Goal: Task Accomplishment & Management: Manage account settings

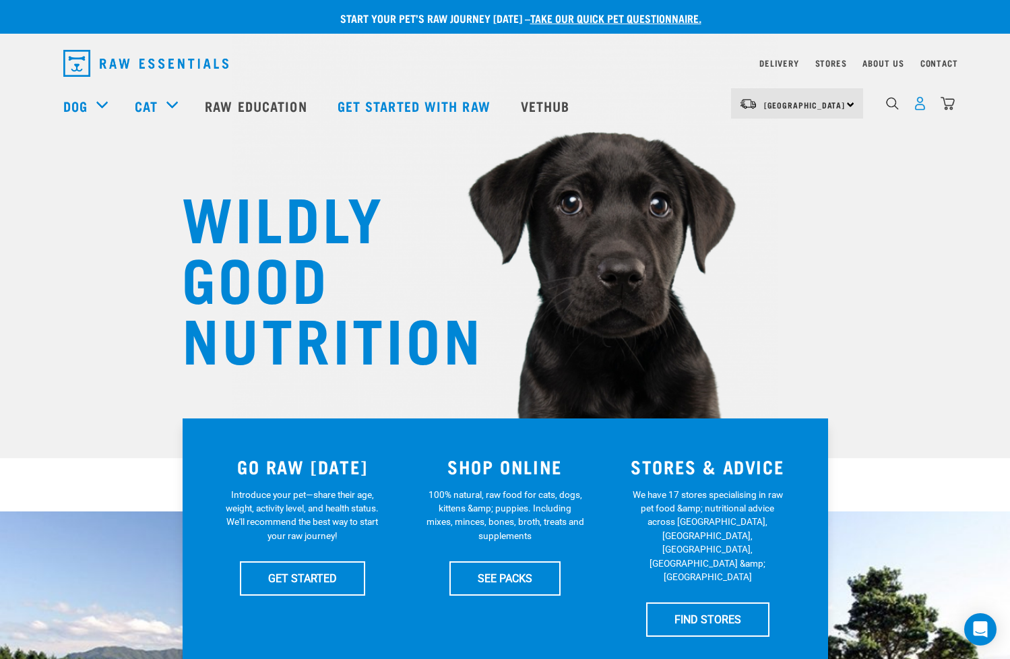
click at [921, 110] on img "dropdown navigation" at bounding box center [920, 103] width 14 height 14
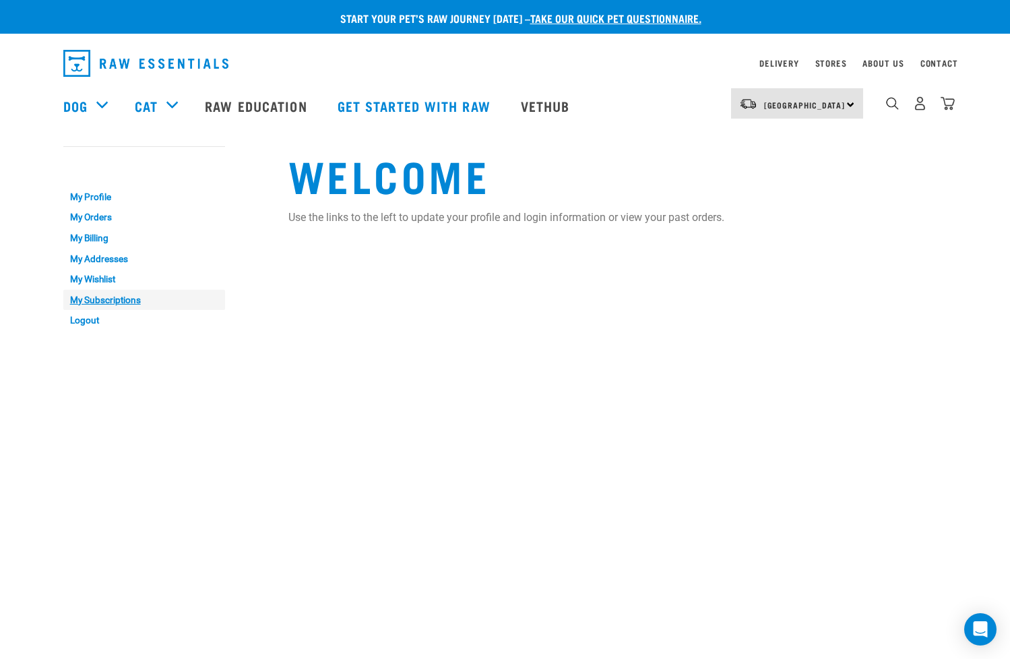
click at [100, 294] on link "My Subscriptions" at bounding box center [144, 300] width 162 height 21
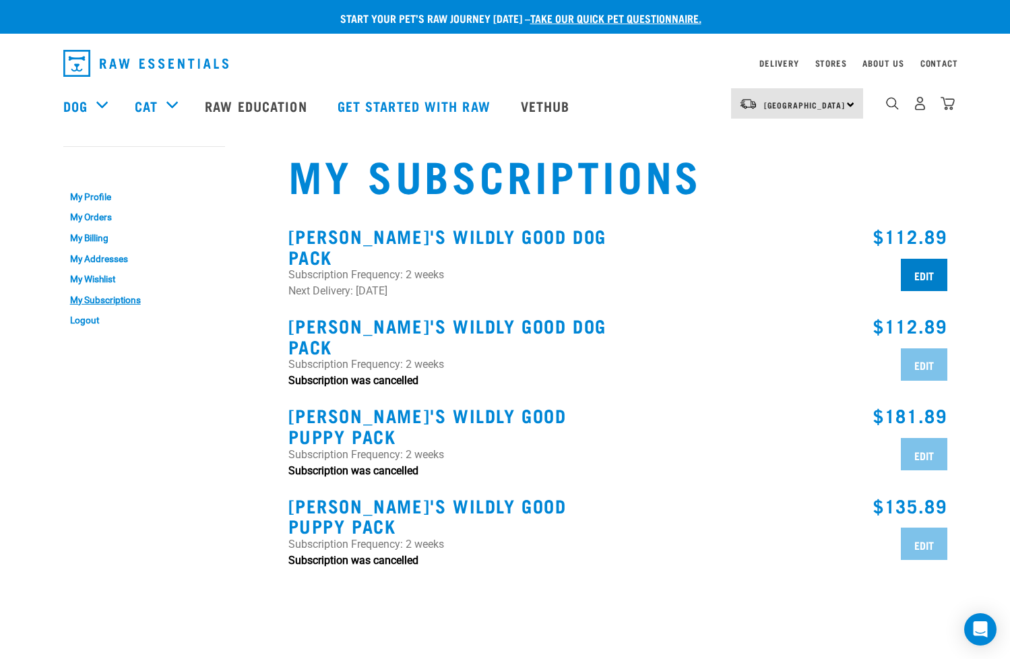
click at [909, 264] on input "Edit" at bounding box center [924, 275] width 47 height 32
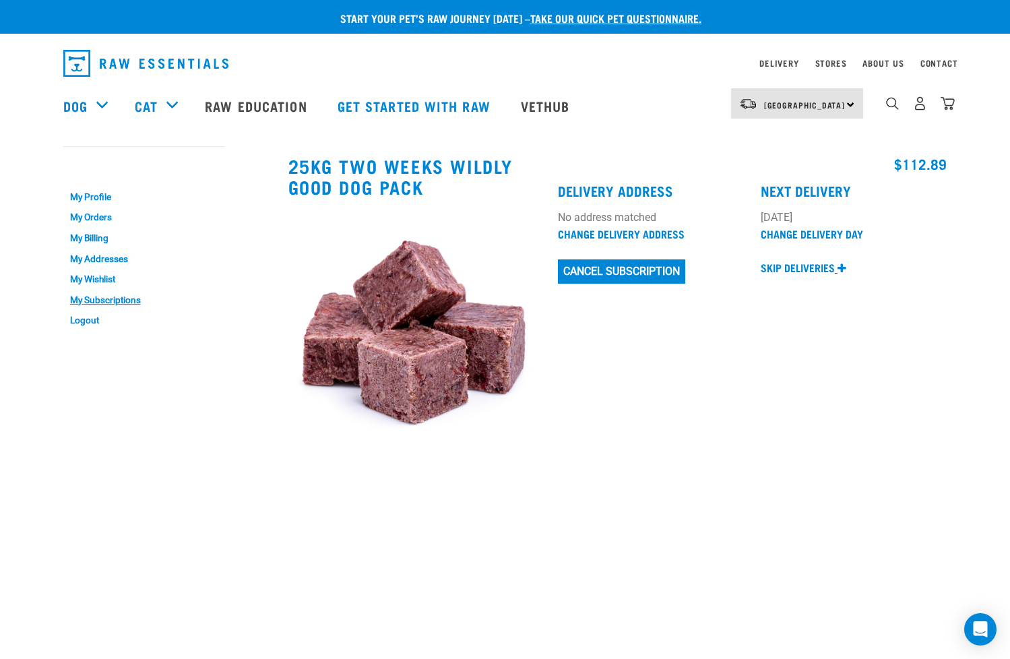
click at [840, 268] on icon at bounding box center [842, 268] width 9 height 11
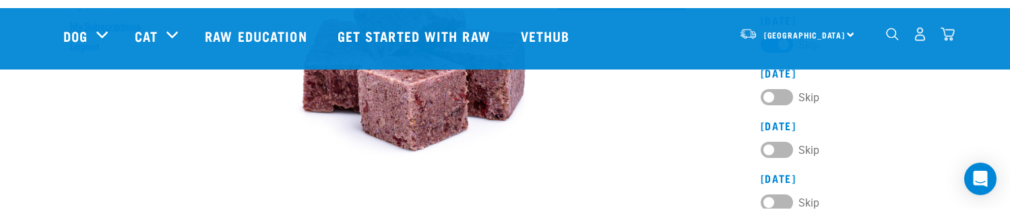
scroll to position [174, 0]
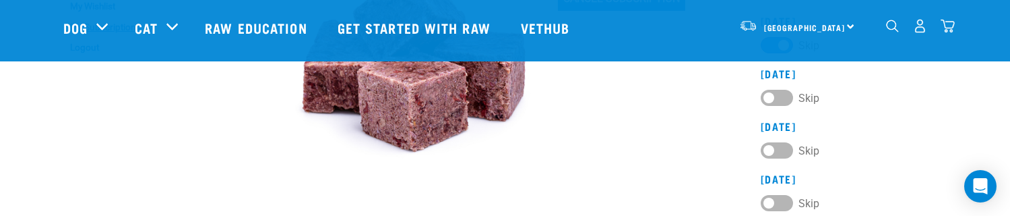
click at [892, 174] on h3 "02 Nov 2025" at bounding box center [854, 179] width 187 height 12
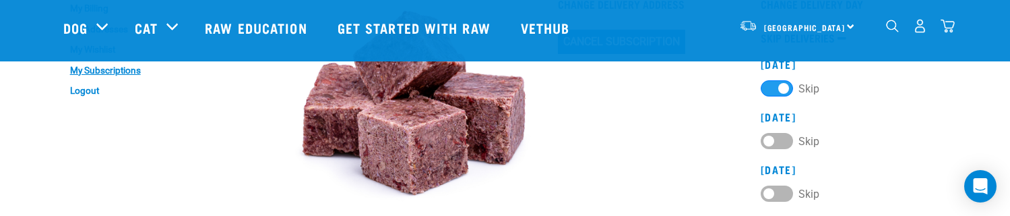
scroll to position [95, 0]
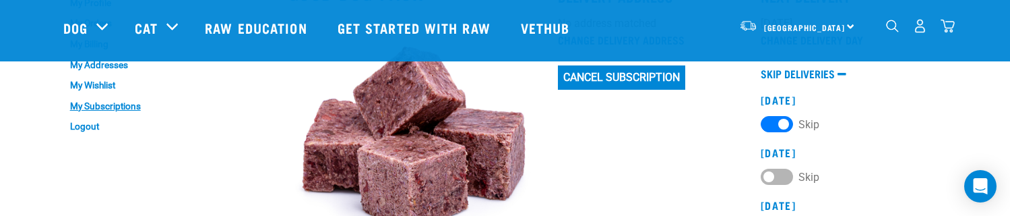
click at [785, 125] on label "Skip" at bounding box center [790, 123] width 59 height 15
click at [770, 125] on 2025 "Skip" at bounding box center [765, 121] width 9 height 9
click at [768, 123] on label "Skip" at bounding box center [790, 123] width 59 height 15
click at [768, 123] on 2025 "Skip" at bounding box center [765, 121] width 9 height 9
checkbox 2025 "true"
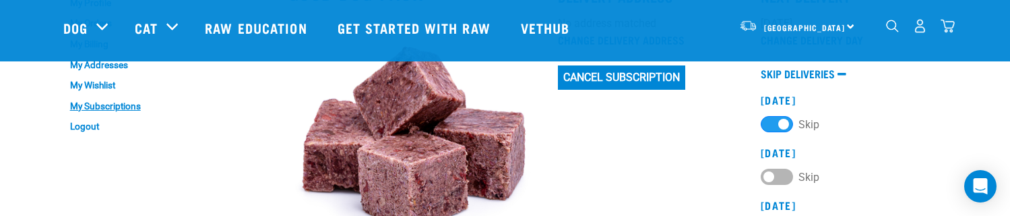
click at [773, 173] on label "Skip" at bounding box center [790, 176] width 59 height 15
click at [770, 173] on 2025 "Skip" at bounding box center [765, 173] width 9 height 9
click at [785, 177] on label "Skip" at bounding box center [790, 176] width 59 height 15
click at [770, 177] on 2025 "Skip" at bounding box center [765, 173] width 9 height 9
checkbox 2025 "false"
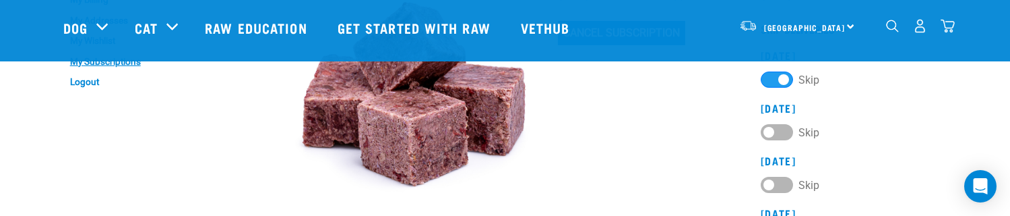
scroll to position [45, 0]
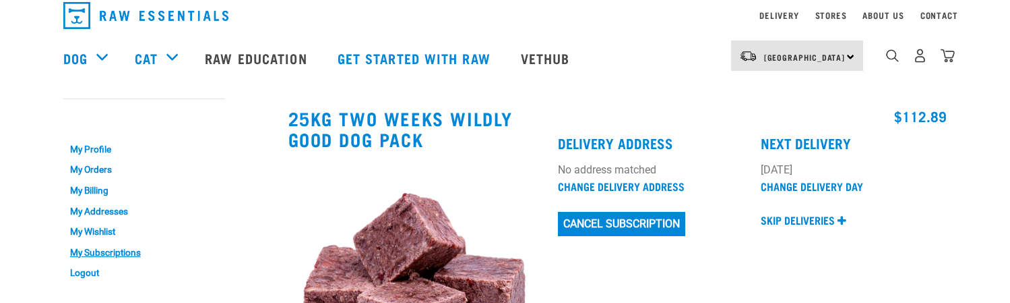
scroll to position [94, 0]
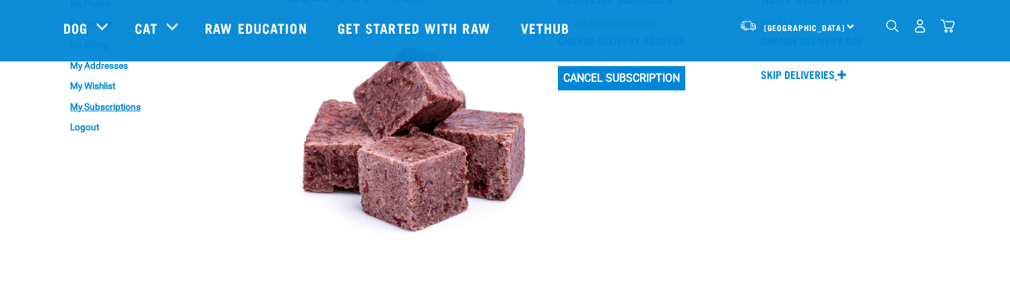
click at [841, 77] on icon at bounding box center [842, 74] width 9 height 11
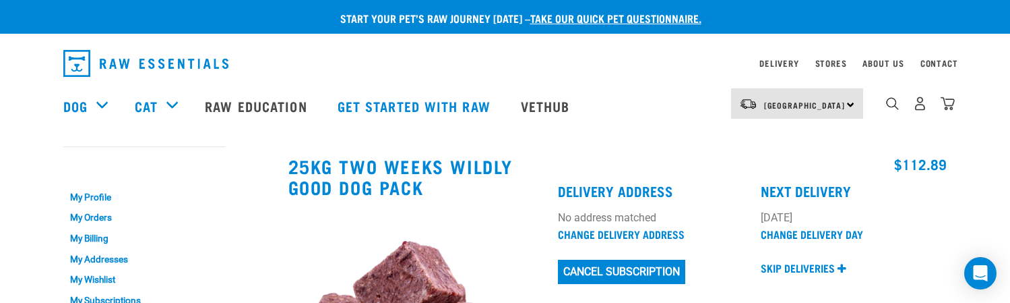
scroll to position [94, 0]
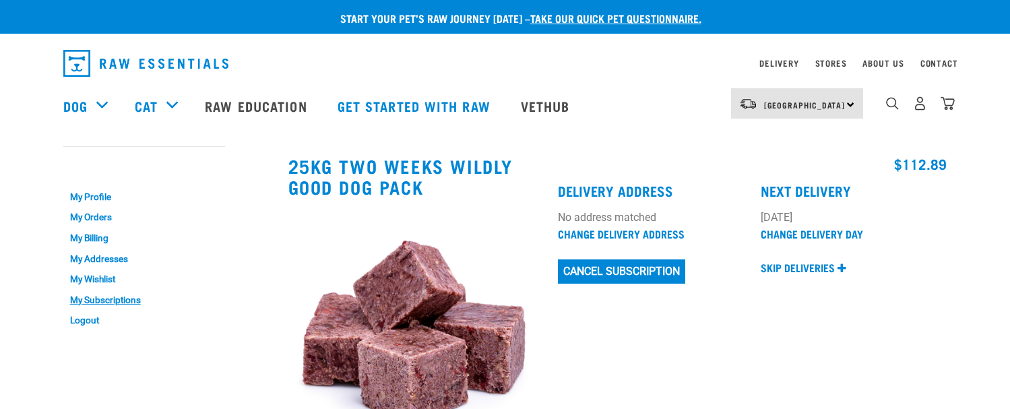
scroll to position [94, 0]
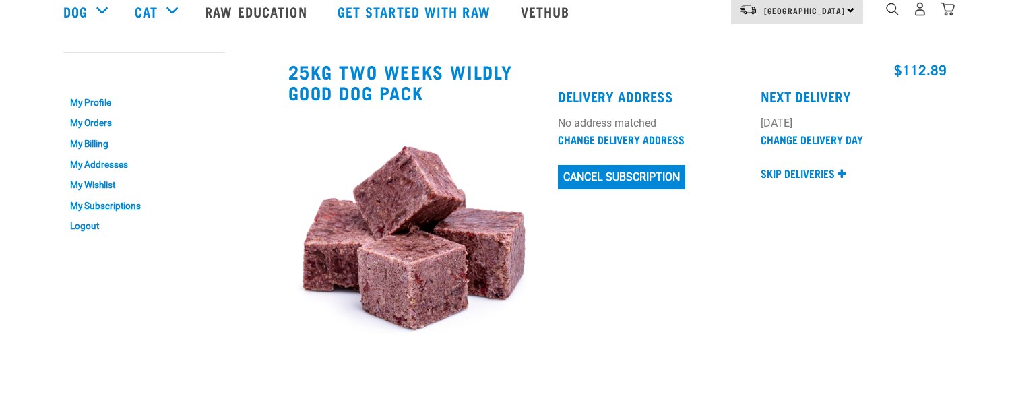
click at [825, 268] on div "$112.89 Delivery Address No address matched Change Delivery Address Cancel Subs…" at bounding box center [752, 216] width 405 height 326
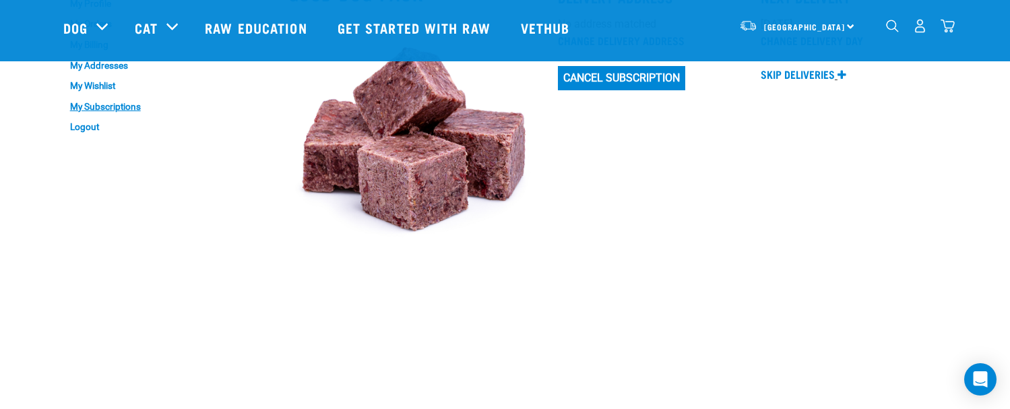
click at [808, 68] on p "Skip deliveries" at bounding box center [798, 74] width 74 height 16
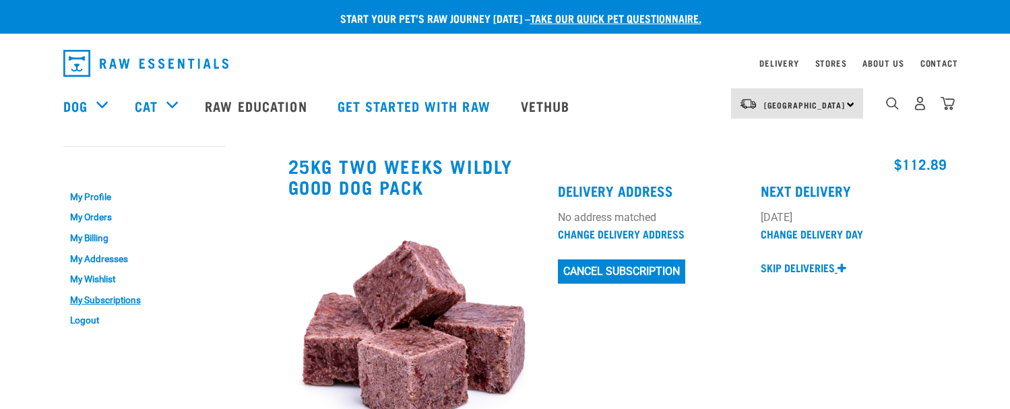
scroll to position [94, 0]
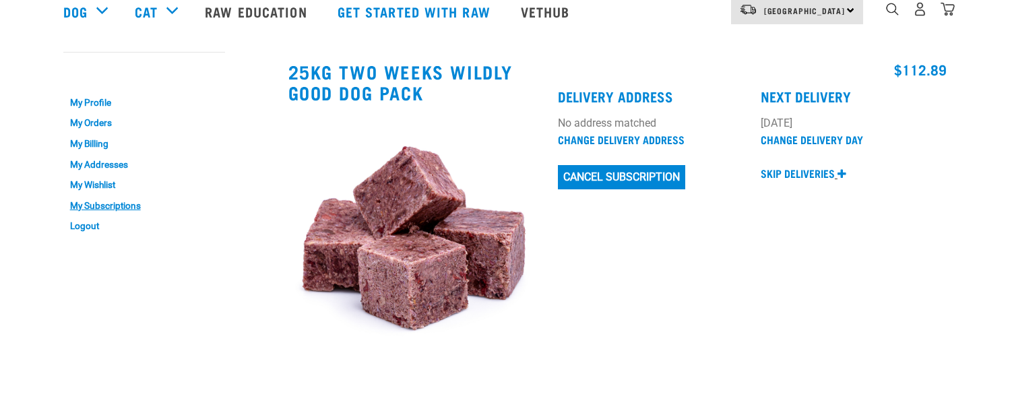
click at [843, 264] on div "$112.89 Delivery Address No address matched Change Delivery Address Cancel Subs…" at bounding box center [752, 216] width 405 height 326
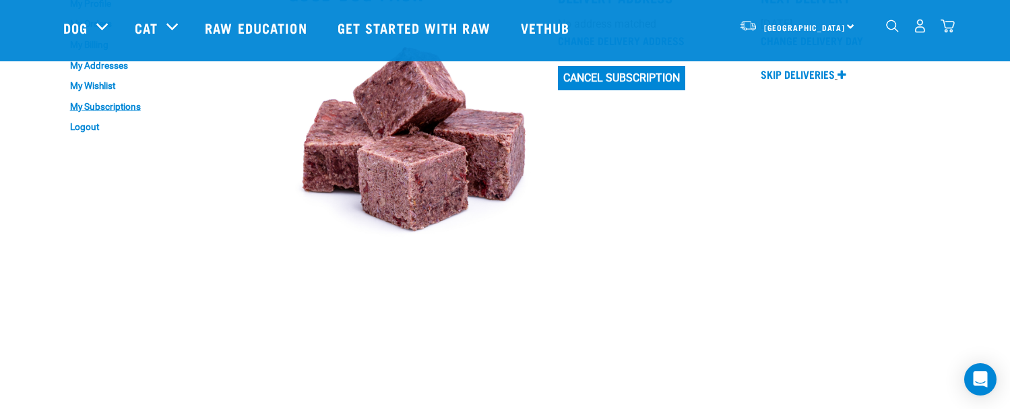
click at [840, 73] on icon at bounding box center [842, 74] width 9 height 11
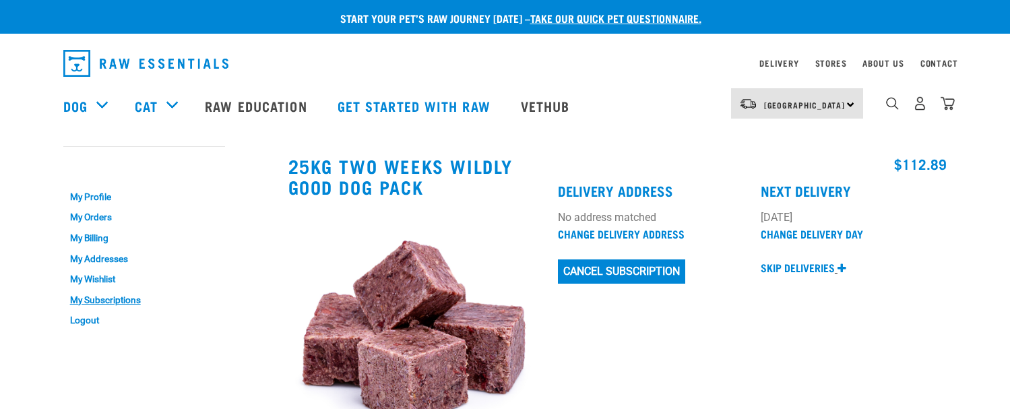
click at [845, 266] on icon at bounding box center [842, 268] width 9 height 11
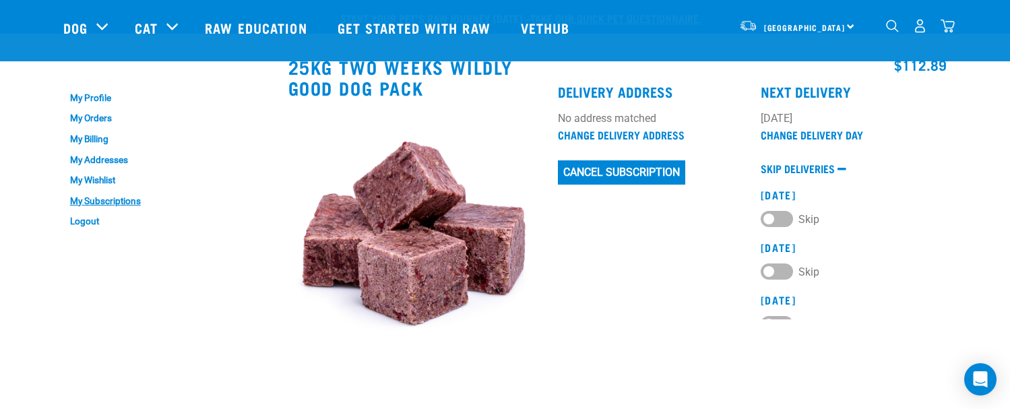
scroll to position [94, 0]
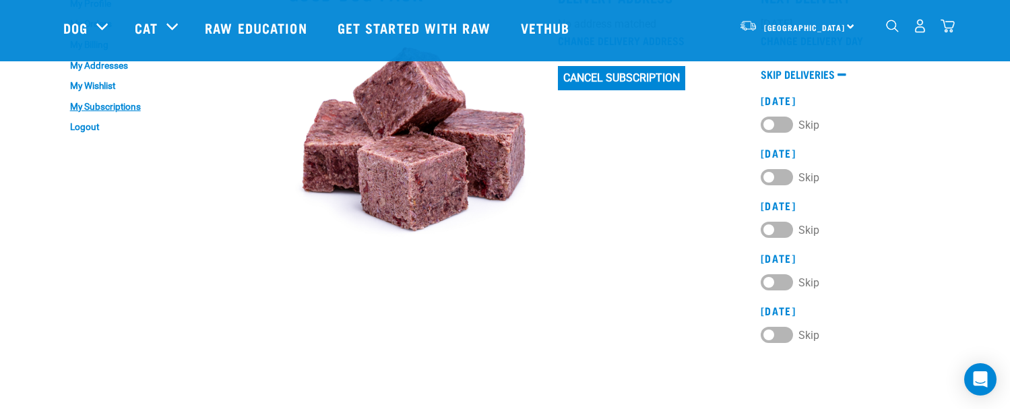
click at [781, 123] on label "Skip" at bounding box center [790, 124] width 59 height 15
click at [770, 123] on 2025 "Skip" at bounding box center [765, 121] width 9 height 9
checkbox 2025 "true"
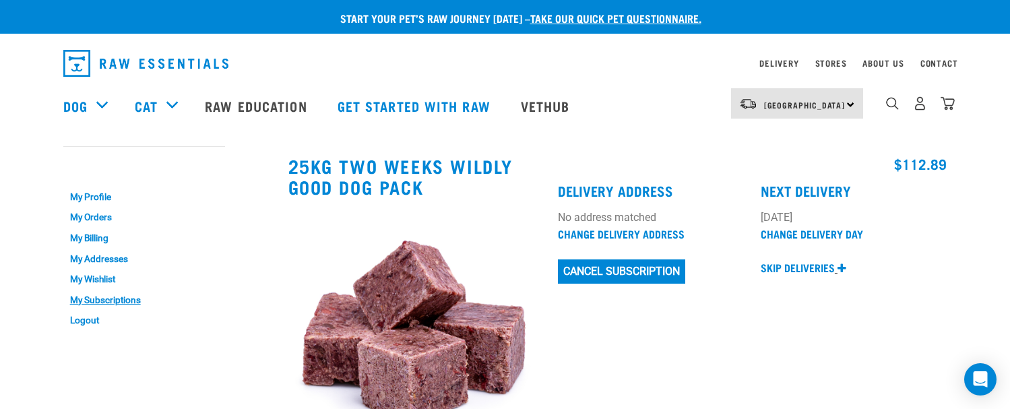
click at [842, 268] on icon at bounding box center [842, 268] width 9 height 11
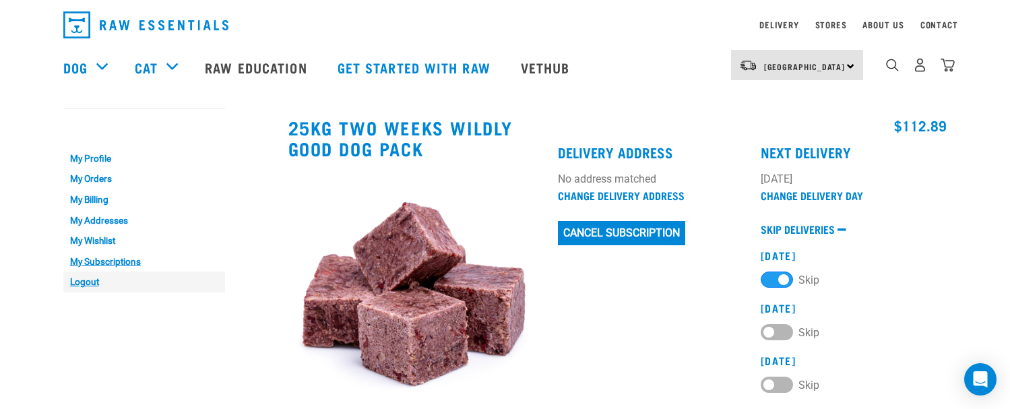
click at [88, 278] on link "Logout" at bounding box center [144, 282] width 162 height 21
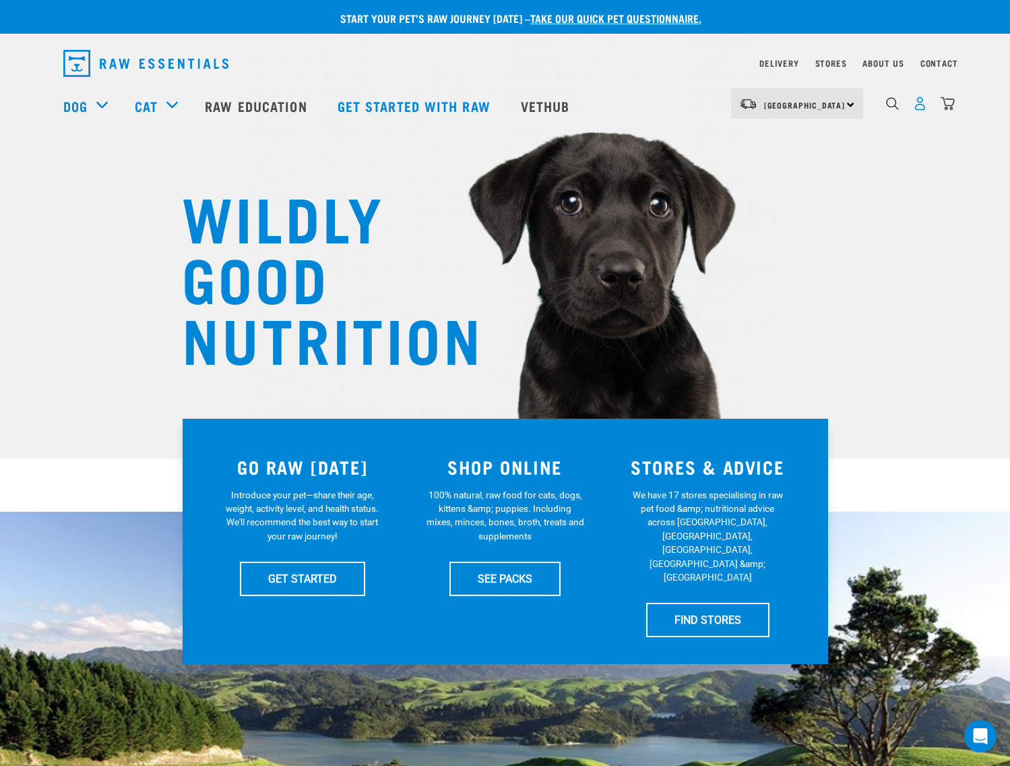
click at [918, 107] on img "dropdown navigation" at bounding box center [920, 103] width 14 height 14
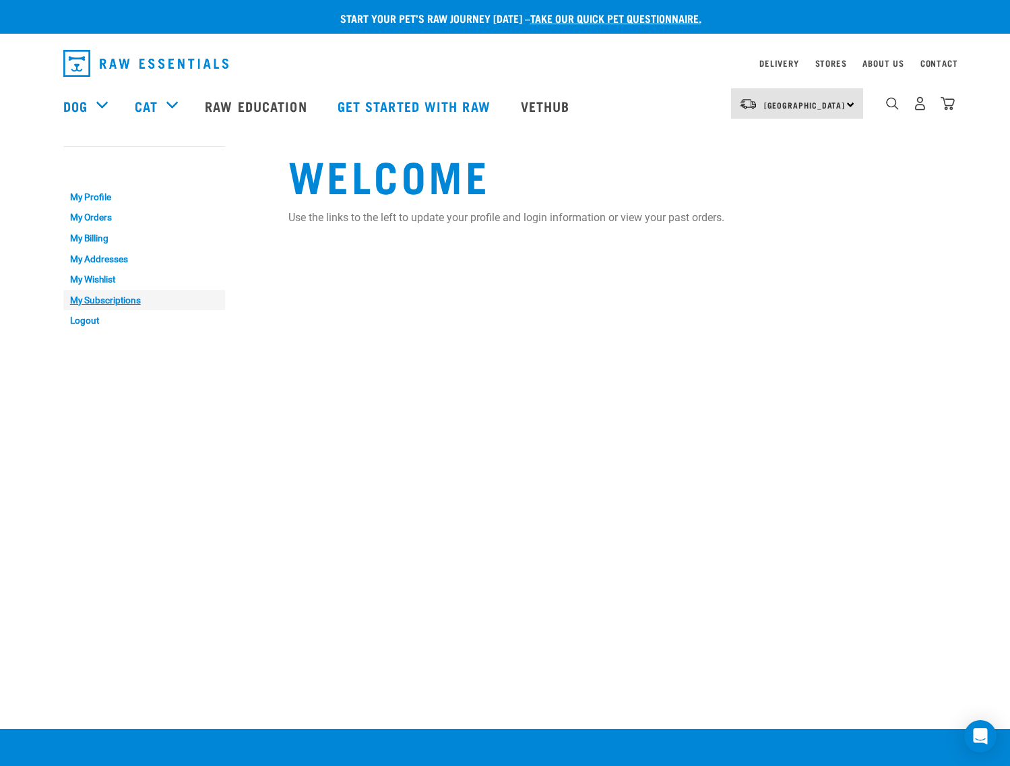
click at [123, 291] on link "My Subscriptions" at bounding box center [144, 300] width 162 height 21
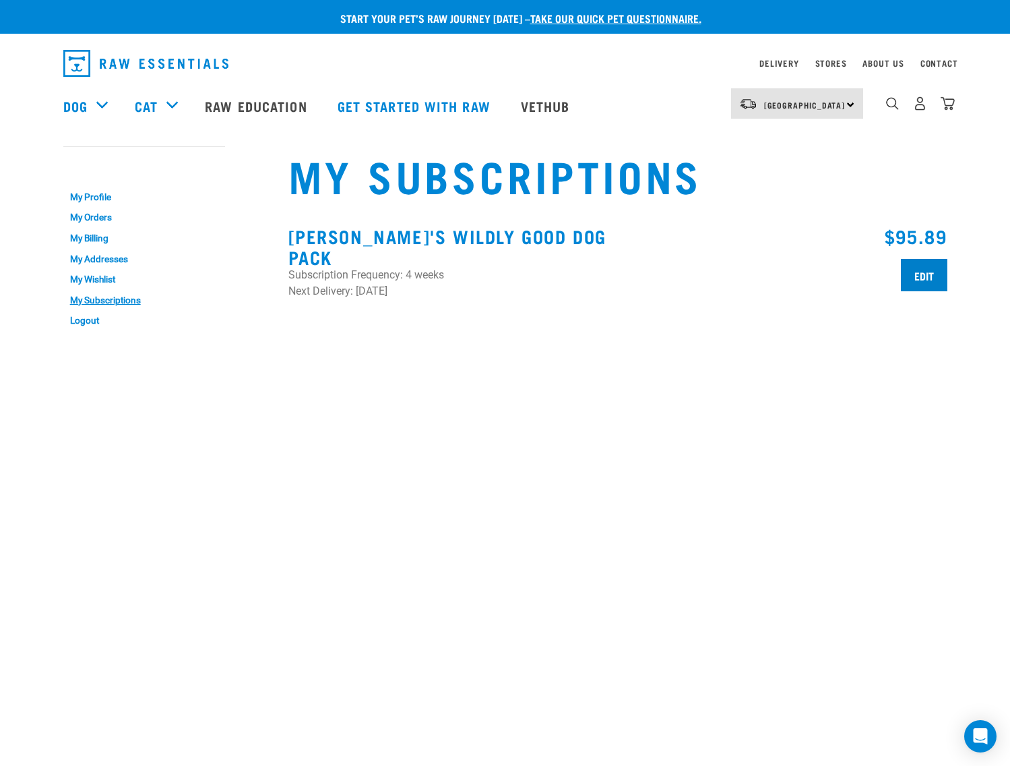
click at [911, 270] on input "Edit" at bounding box center [924, 275] width 47 height 32
click at [941, 126] on div "6" at bounding box center [909, 106] width 92 height 54
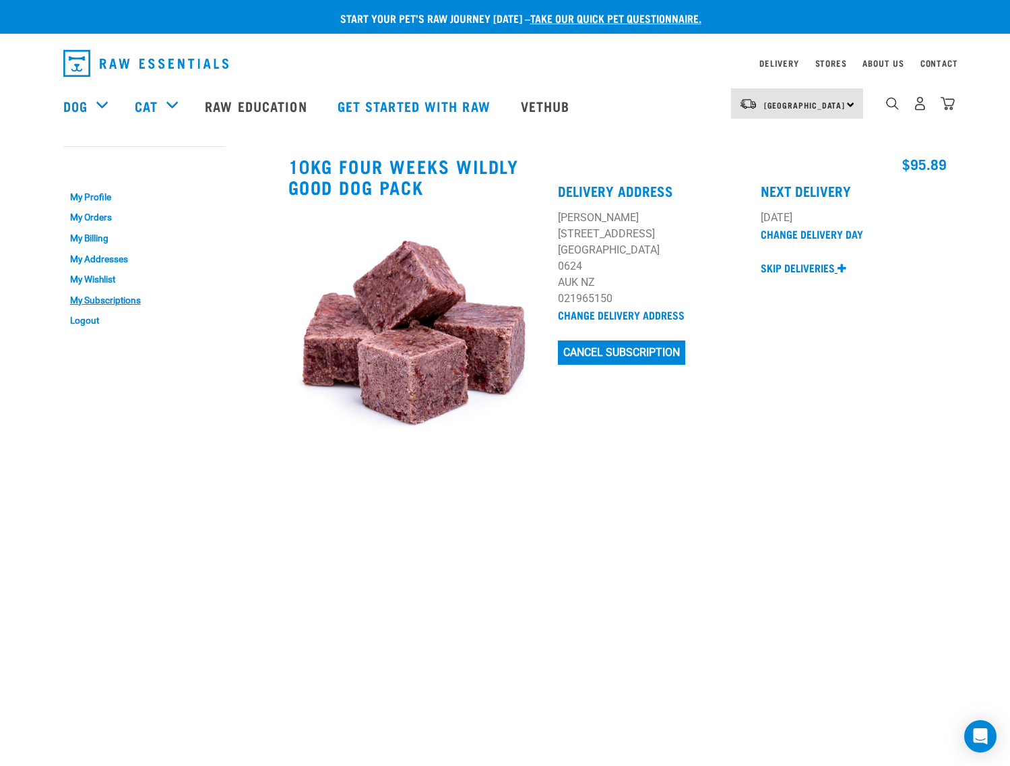
click at [847, 268] on icon at bounding box center [842, 268] width 9 height 11
click at [838, 265] on link "Skip deliveries" at bounding box center [804, 268] width 86 height 13
click at [841, 268] on icon at bounding box center [842, 268] width 9 height 11
click at [770, 368] on label "Skip" at bounding box center [790, 370] width 59 height 15
click at [770, 368] on 2025 "Skip" at bounding box center [765, 367] width 9 height 9
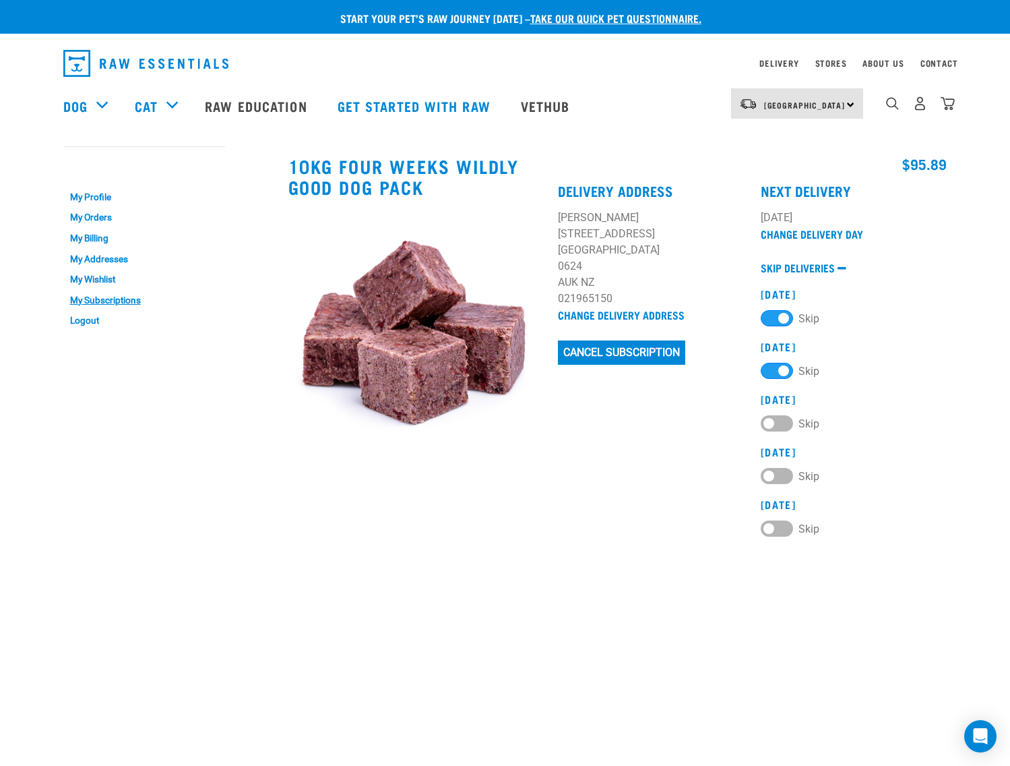
click at [537, 530] on div "10kg four weeks Wildly Good Dog Pack" at bounding box center [415, 361] width 270 height 427
click at [783, 369] on label "Skip" at bounding box center [790, 370] width 59 height 15
click at [770, 369] on 2025 "Skip" at bounding box center [765, 367] width 9 height 9
checkbox 2025 "false"
